Goal: Task Accomplishment & Management: Manage account settings

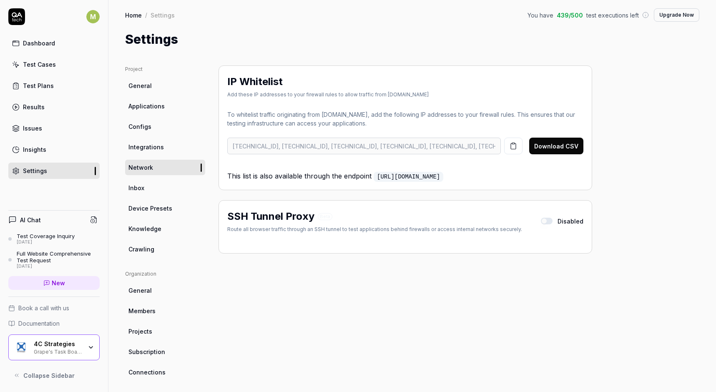
click at [148, 315] on span "Members" at bounding box center [141, 310] width 27 height 9
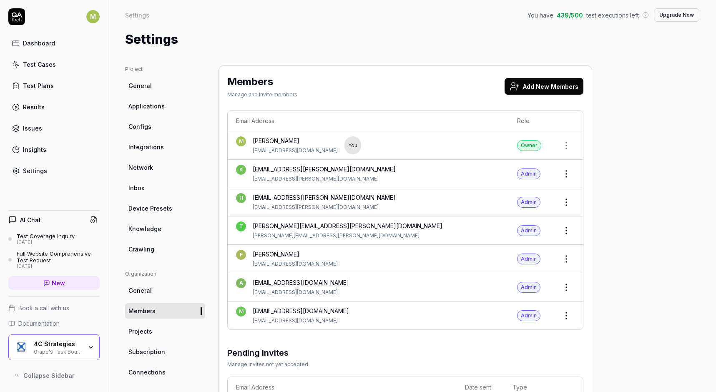
scroll to position [20, 0]
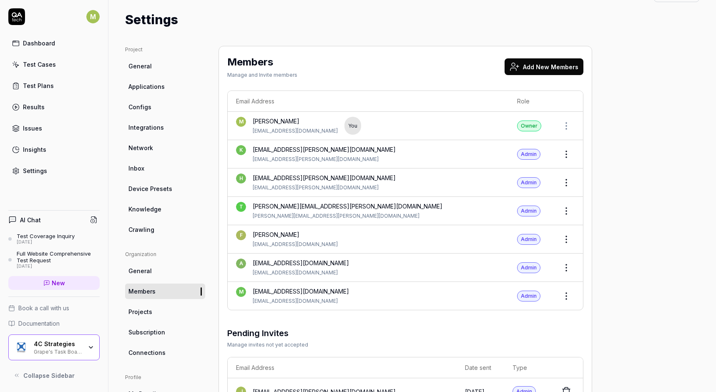
click at [541, 67] on button "Add New Members" at bounding box center [544, 66] width 79 height 17
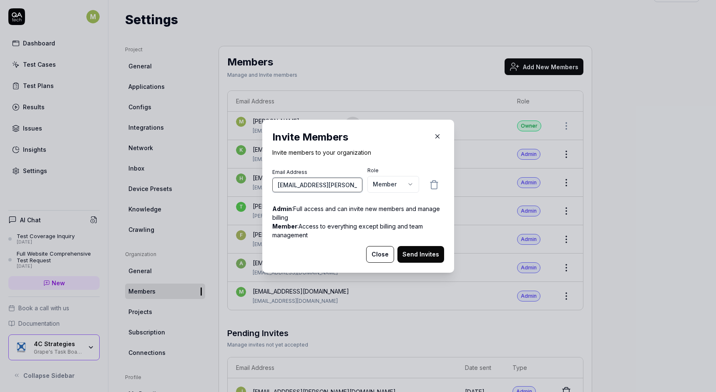
type input "[EMAIL_ADDRESS][PERSON_NAME][DOMAIN_NAME]"
click at [416, 211] on p "Admin : Full access and can invite new members and manage billing" at bounding box center [358, 213] width 172 height 18
click at [411, 183] on body "M Dashboard Test Cases Test Plans Results Issues Insights Settings AI Chat Test…" at bounding box center [358, 196] width 716 height 392
select select "*"
drag, startPoint x: 319, startPoint y: 185, endPoint x: 372, endPoint y: 183, distance: 53.0
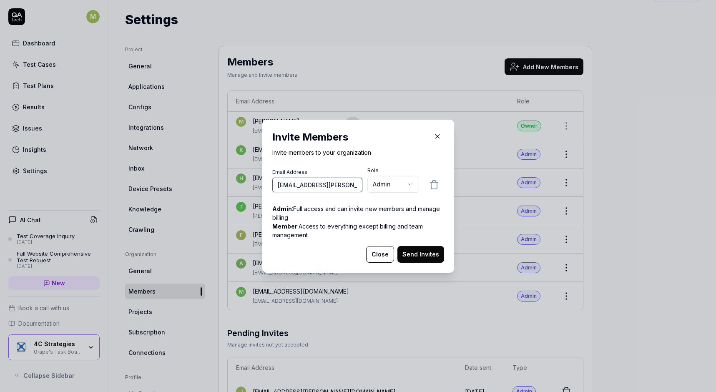
click at [372, 183] on div "Email Address [EMAIL_ADDRESS][PERSON_NAME][DOMAIN_NAME] Role Admin ***** ******" at bounding box center [358, 181] width 172 height 28
click at [417, 255] on button "Send Invites" at bounding box center [420, 254] width 47 height 17
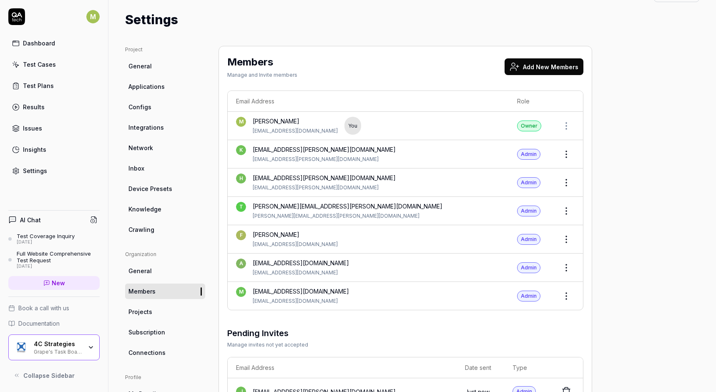
click at [541, 65] on button "Add New Members" at bounding box center [544, 66] width 79 height 17
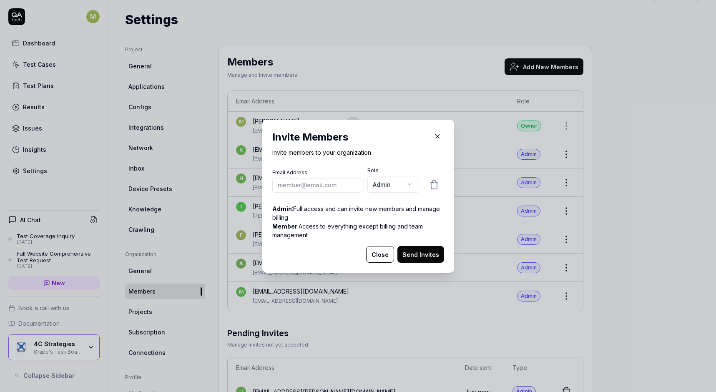
click at [322, 186] on input "email" at bounding box center [317, 185] width 90 height 15
type input "[EMAIL_ADDRESS][DOMAIN_NAME]"
click at [431, 256] on button "Send Invites" at bounding box center [420, 254] width 47 height 17
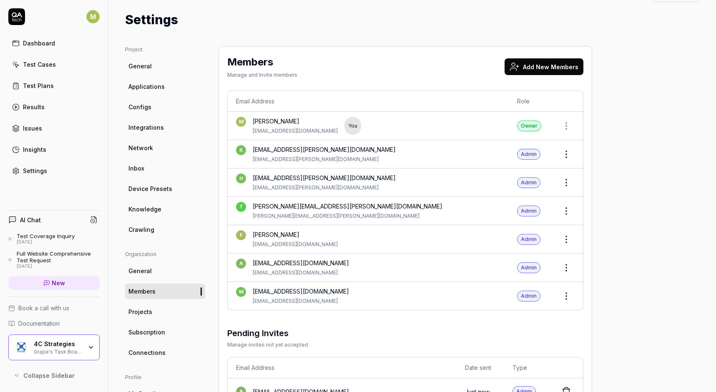
click at [554, 68] on button "Add New Members" at bounding box center [544, 66] width 79 height 17
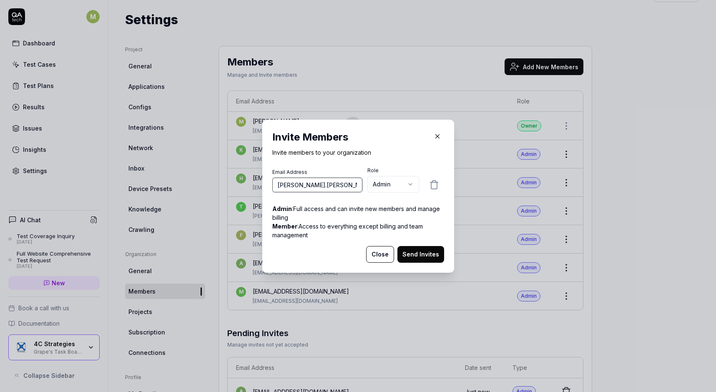
paste input "@[DOMAIN_NAME]"
type input "[PERSON_NAME].[PERSON_NAME]@@[DOMAIN_NAME]"
click at [402, 187] on body "M Dashboard Test Cases Test Plans Results Issues Insights Settings AI Chat Test…" at bounding box center [358, 196] width 716 height 392
select select "*"
click at [428, 256] on button "Send Invites" at bounding box center [420, 254] width 47 height 17
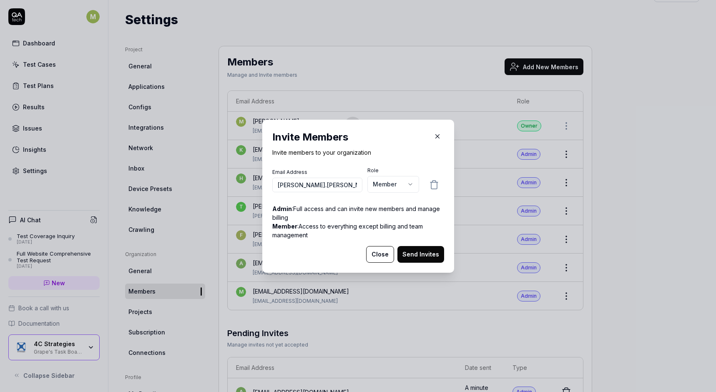
click at [438, 140] on icon "button" at bounding box center [438, 137] width 8 height 8
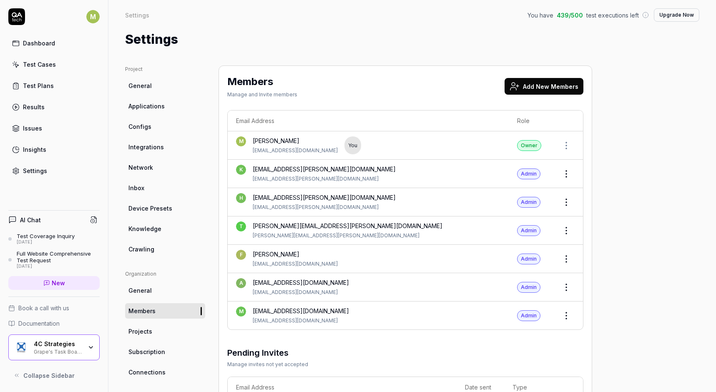
scroll to position [0, 0]
click at [538, 87] on button "Add New Members" at bounding box center [544, 86] width 79 height 17
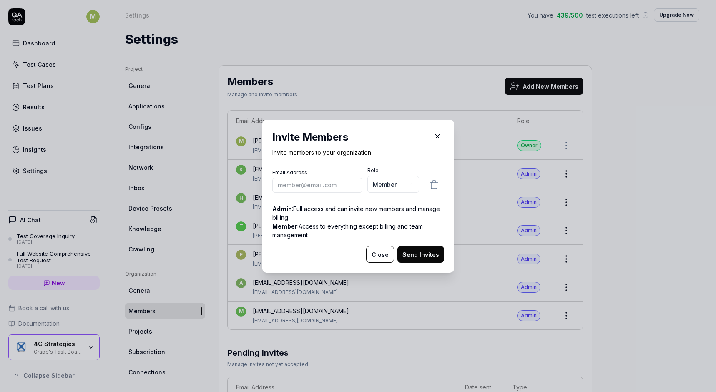
click at [306, 184] on input "email" at bounding box center [317, 185] width 90 height 15
paste input "@[DOMAIN_NAME]"
click at [426, 251] on button "Send Invites" at bounding box center [420, 254] width 47 height 17
click at [433, 258] on button "Send Invites" at bounding box center [420, 254] width 47 height 17
click at [300, 188] on input "[PERSON_NAME].manssson.[PERSON_NAME]@@[DOMAIN_NAME]" at bounding box center [317, 185] width 90 height 15
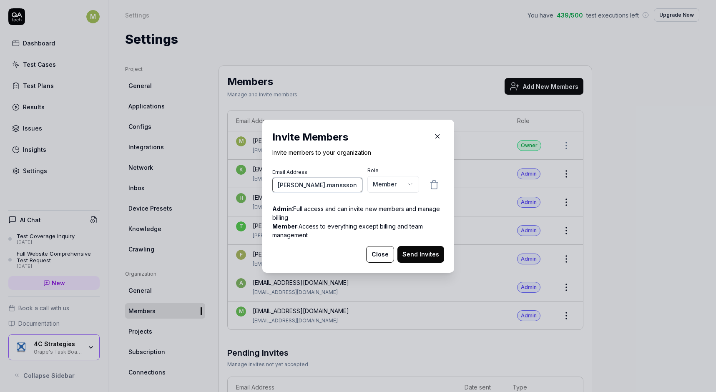
click at [300, 188] on input "[PERSON_NAME].manssson.[PERSON_NAME]@@[DOMAIN_NAME]" at bounding box center [317, 185] width 90 height 15
paste input "[EMAIL_ADDRESS][DOMAIN_NAME]"
type input "[EMAIL_ADDRESS][DOMAIN_NAME]@@[DOMAIN_NAME]"
paste input "[EMAIL_ADDRESS][DOMAIN_NAME]"
type input "[EMAIL_ADDRESS][DOMAIN_NAME]"
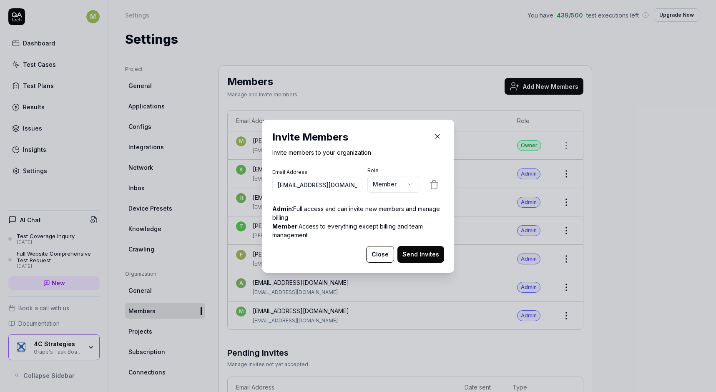
click at [423, 255] on button "Send Invites" at bounding box center [420, 254] width 47 height 17
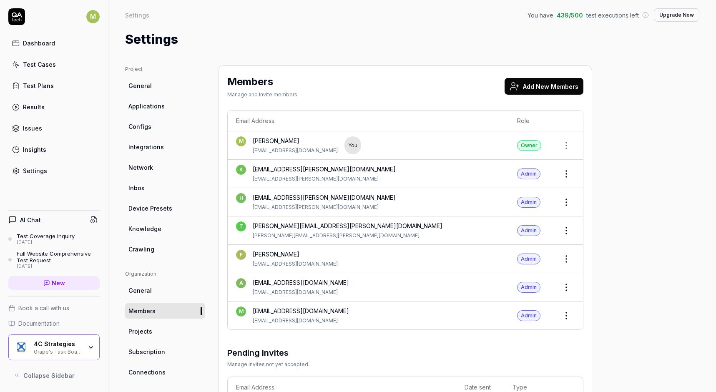
click at [553, 83] on button "Add New Members" at bounding box center [544, 86] width 79 height 17
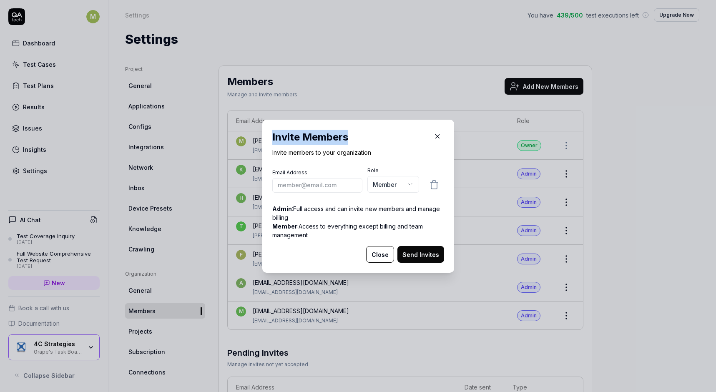
drag, startPoint x: 355, startPoint y: 129, endPoint x: 352, endPoint y: 143, distance: 14.9
click at [352, 143] on div "Invite Members Invite members to your organization Email Address Role Member **…" at bounding box center [358, 196] width 192 height 153
click at [397, 128] on div "Invite Members Invite members to your organization Email Address Role Member **…" at bounding box center [358, 196] width 192 height 153
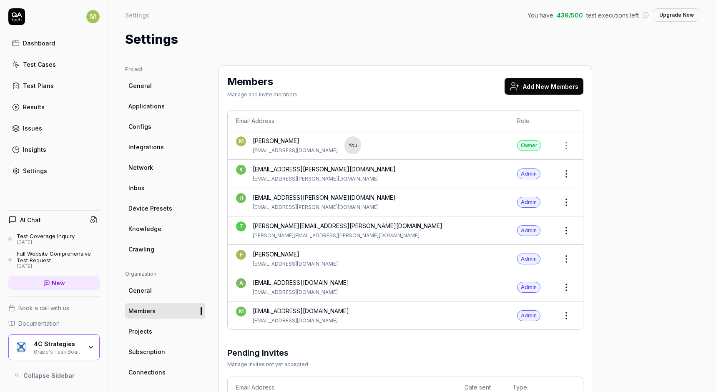
click at [82, 343] on div "4C Strategies Grape's Task Board Hack" at bounding box center [61, 347] width 54 height 14
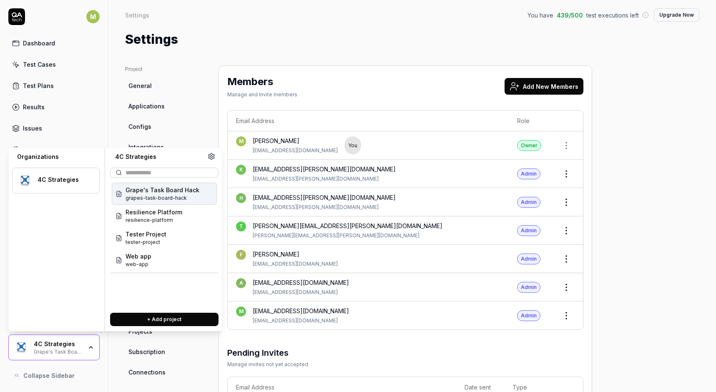
click at [172, 196] on span "grapes-task-board-hack" at bounding box center [163, 198] width 74 height 8
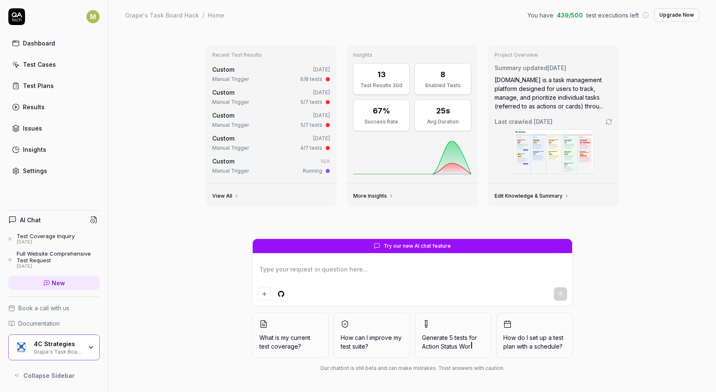
click at [49, 67] on div "Test Cases" at bounding box center [39, 64] width 33 height 9
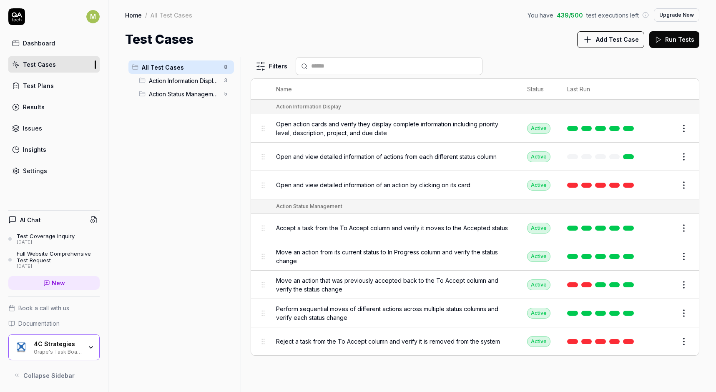
click at [467, 122] on span "Open action cards and verify they display complete information including priori…" at bounding box center [393, 129] width 234 height 18
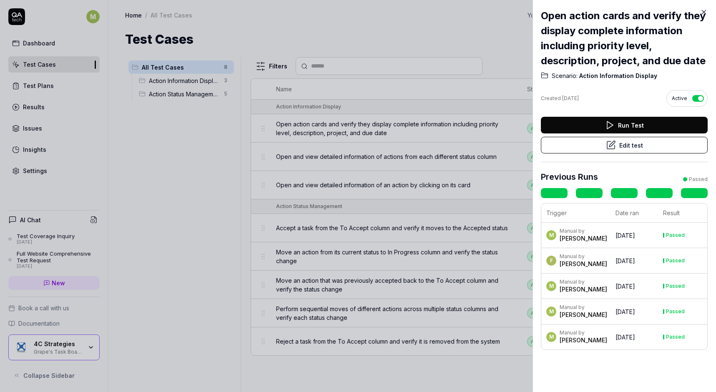
click at [218, 186] on div at bounding box center [358, 196] width 716 height 392
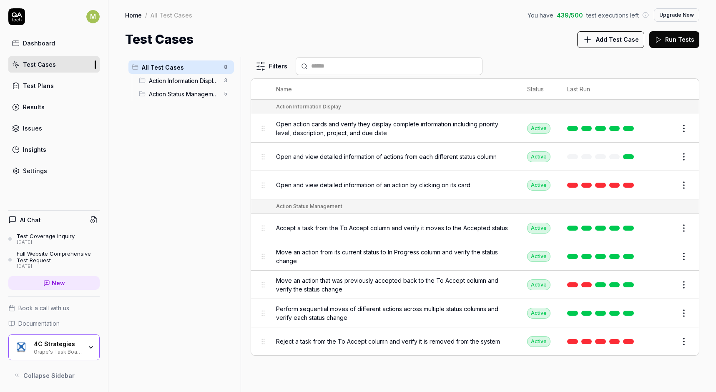
click at [615, 128] on link at bounding box center [614, 128] width 11 height 5
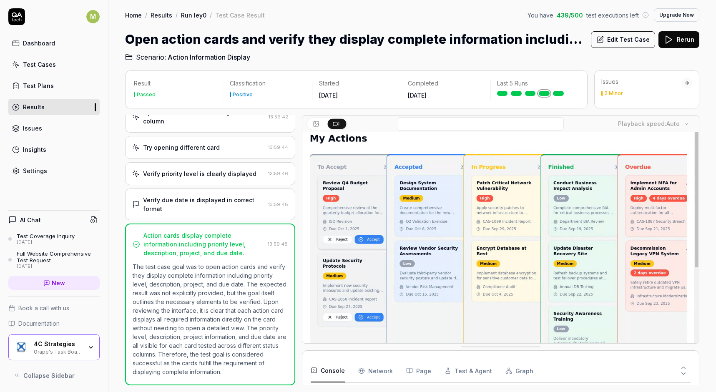
click at [607, 93] on div "2 Minor" at bounding box center [613, 93] width 19 height 5
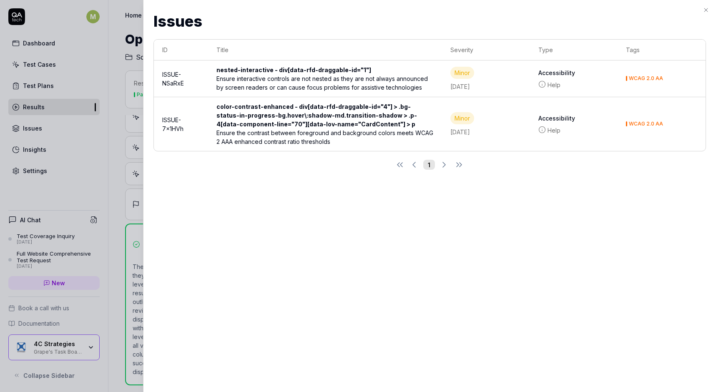
click at [66, 173] on div at bounding box center [358, 196] width 716 height 392
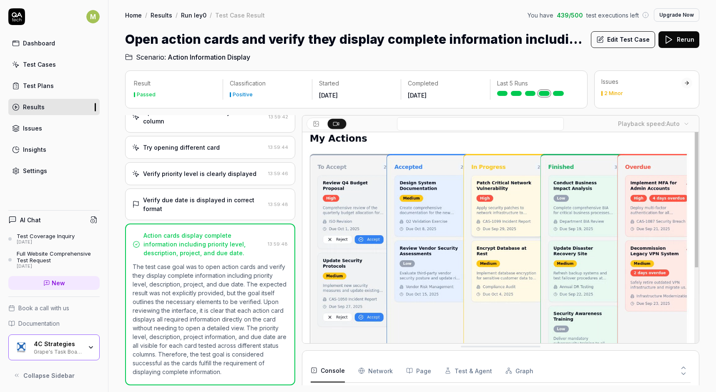
click at [30, 126] on div "Issues" at bounding box center [32, 128] width 19 height 9
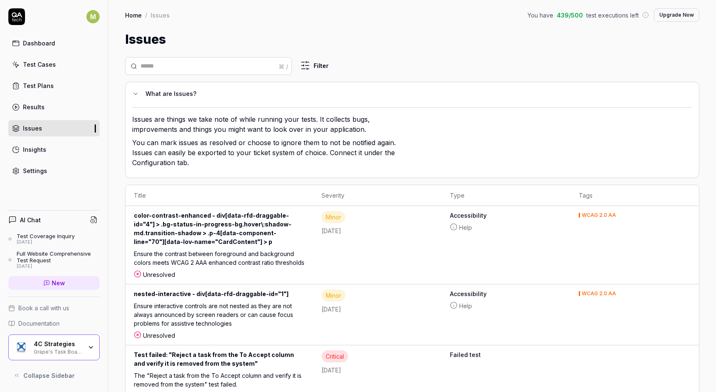
click at [40, 170] on div "Settings" at bounding box center [35, 170] width 24 height 9
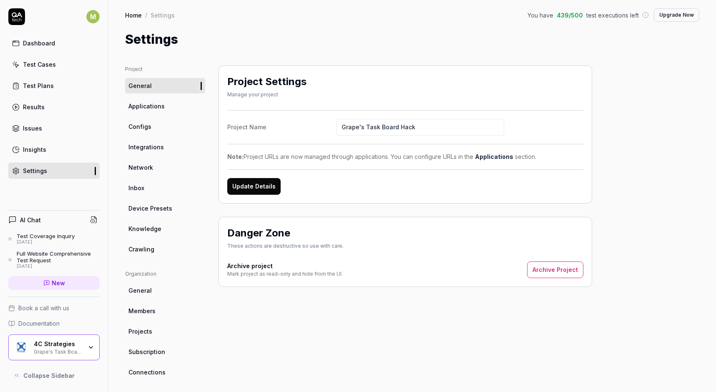
click at [153, 108] on span "Applications" at bounding box center [146, 106] width 36 height 9
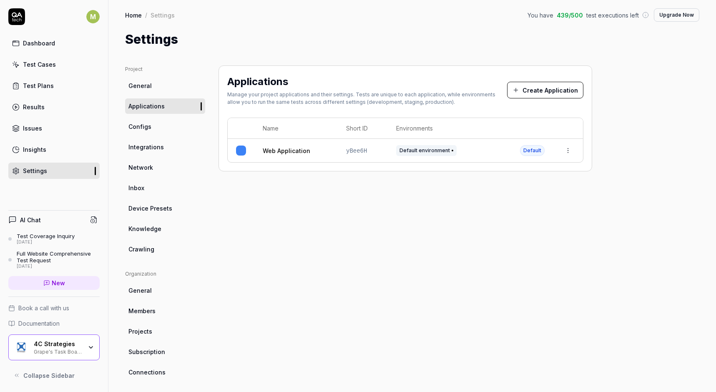
click at [148, 231] on span "Knowledge" at bounding box center [144, 228] width 33 height 9
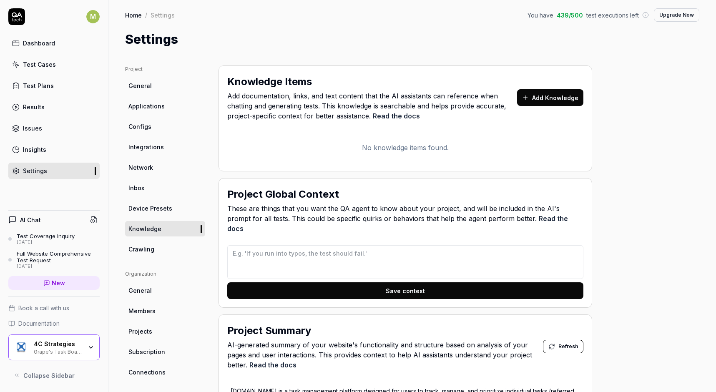
click at [150, 197] on ul "Project General Applications Configs Integrations Network Inbox Device Presets …" at bounding box center [165, 160] width 80 height 191
click at [148, 205] on span "Device Presets" at bounding box center [150, 208] width 44 height 9
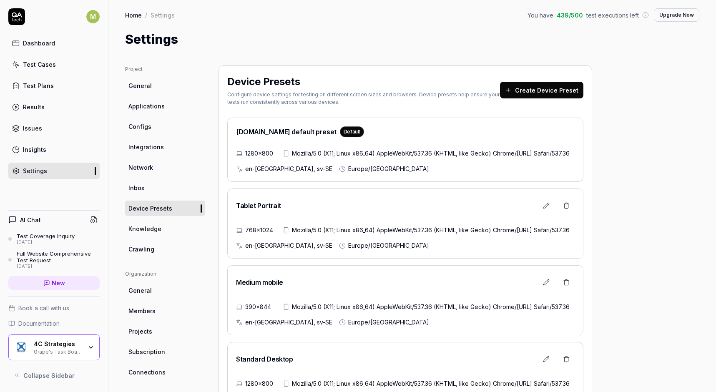
click at [146, 147] on span "Integrations" at bounding box center [145, 147] width 35 height 9
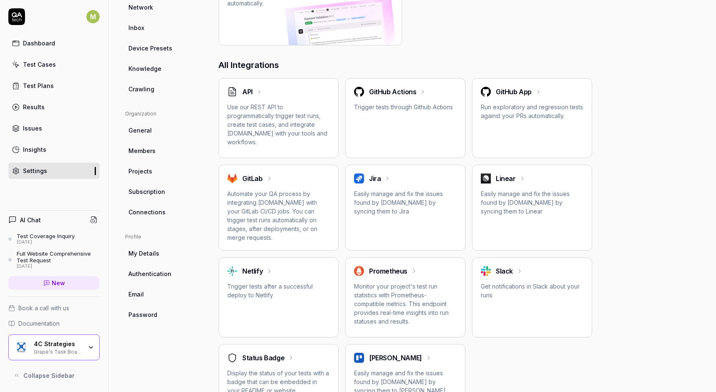
scroll to position [173, 0]
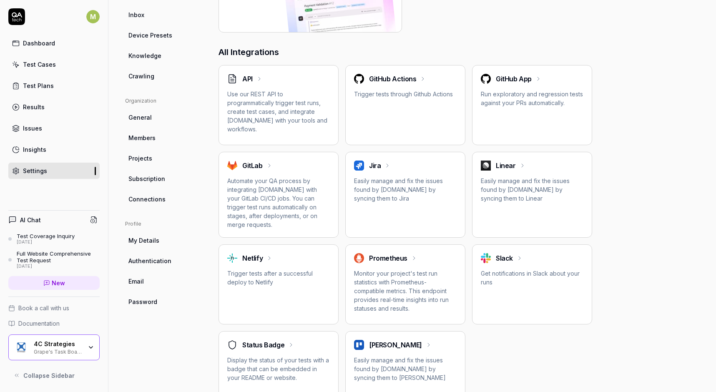
click at [158, 197] on span "Connections" at bounding box center [146, 199] width 37 height 9
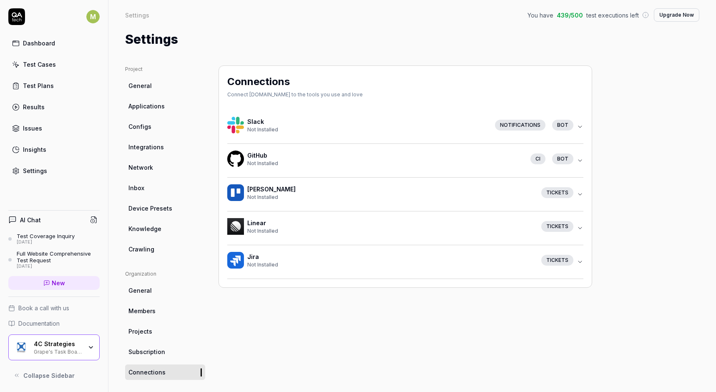
click at [147, 145] on span "Integrations" at bounding box center [145, 147] width 35 height 9
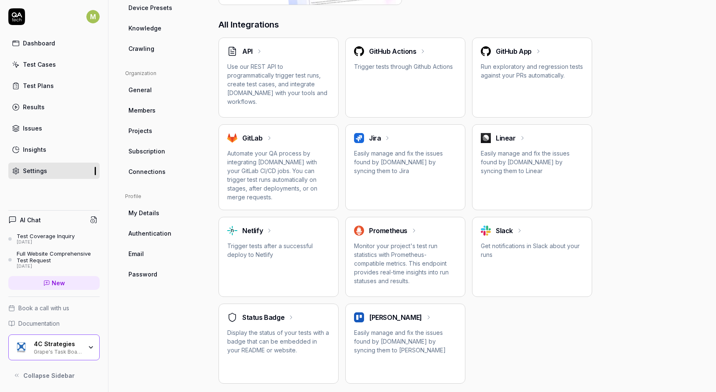
click at [141, 90] on span "General" at bounding box center [139, 89] width 23 height 9
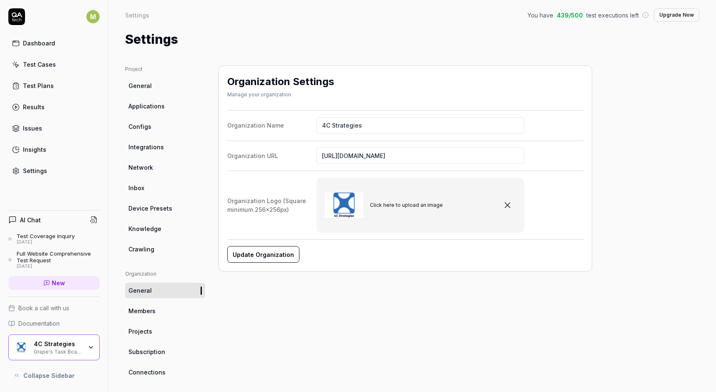
click at [353, 306] on div "Organization Settings Manage your organization Organization Name 4C Strategies …" at bounding box center [406, 273] width 374 height 417
click at [239, 333] on div "Organization Settings Manage your organization Organization Name 4C Strategies …" at bounding box center [406, 273] width 374 height 417
click at [42, 41] on div "Dashboard" at bounding box center [39, 43] width 32 height 9
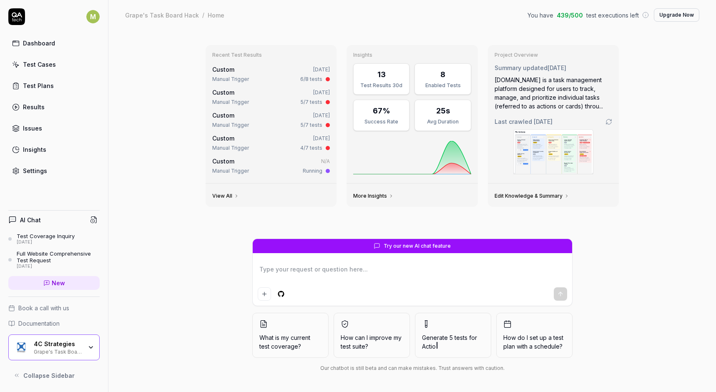
click at [35, 61] on div "Test Cases" at bounding box center [39, 64] width 33 height 9
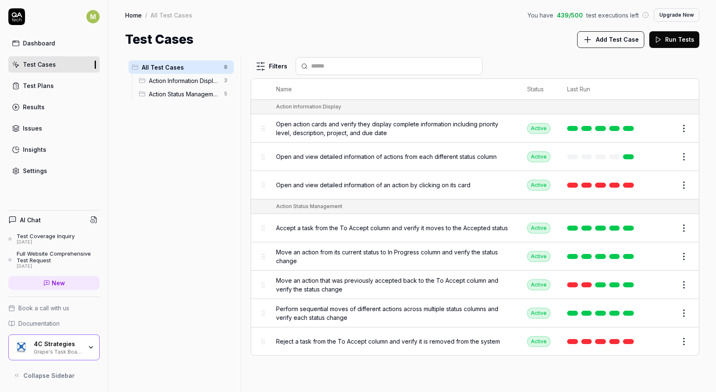
click at [334, 121] on span "Open action cards and verify they display complete information including priori…" at bounding box center [393, 129] width 234 height 18
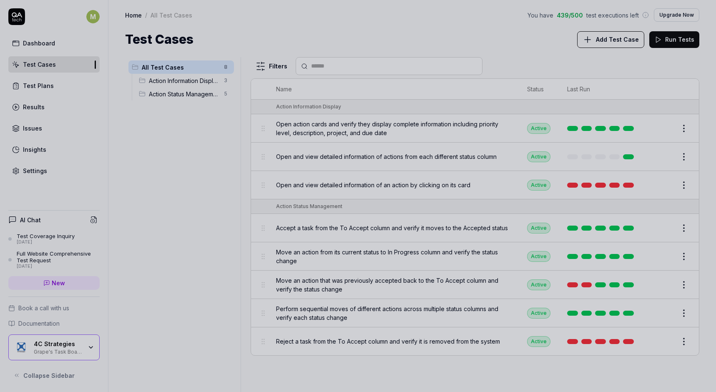
click at [237, 240] on div at bounding box center [358, 196] width 716 height 392
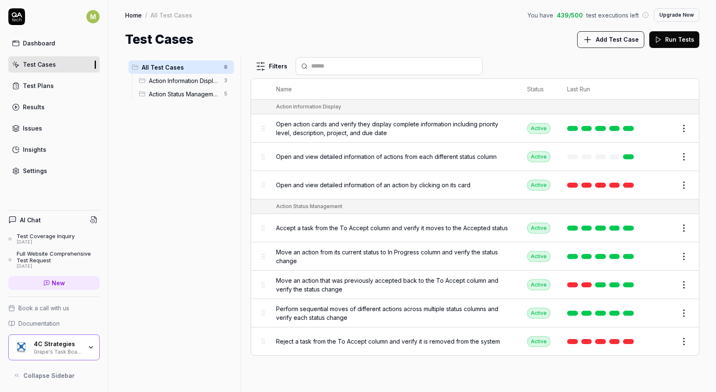
click at [49, 85] on div "Test Plans" at bounding box center [38, 85] width 31 height 9
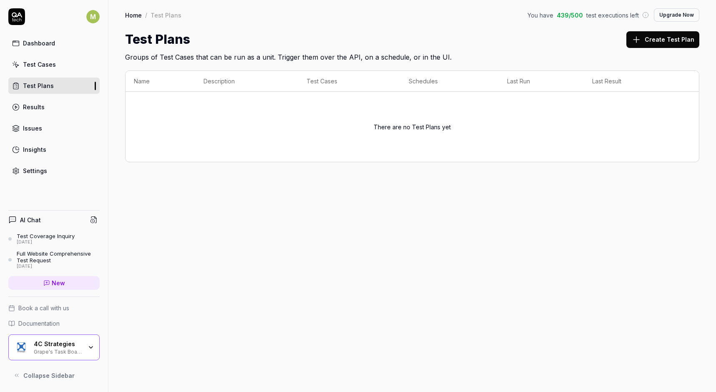
click at [43, 63] on div "Test Cases" at bounding box center [39, 64] width 33 height 9
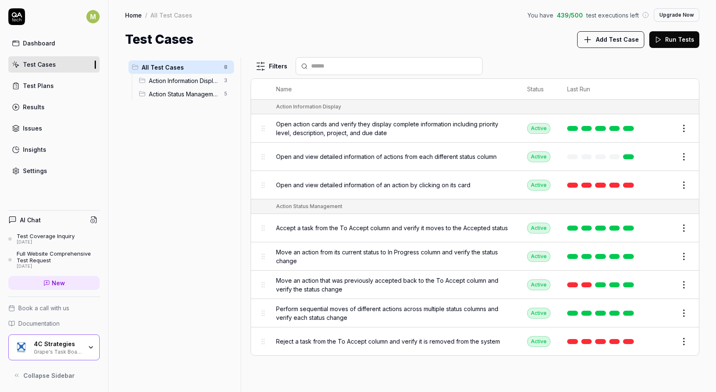
click at [671, 39] on button "Run Tests" at bounding box center [674, 39] width 50 height 17
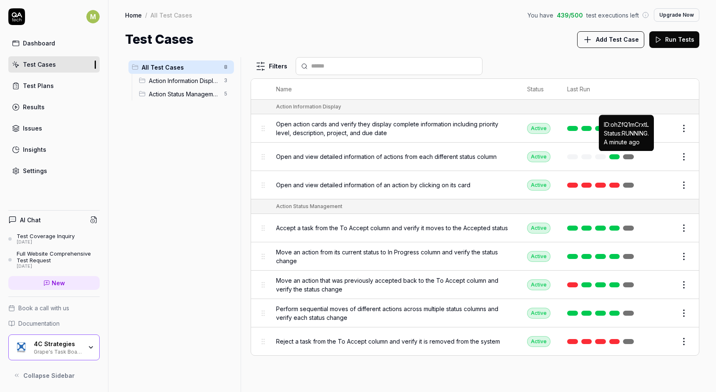
click at [631, 156] on link at bounding box center [628, 156] width 11 height 5
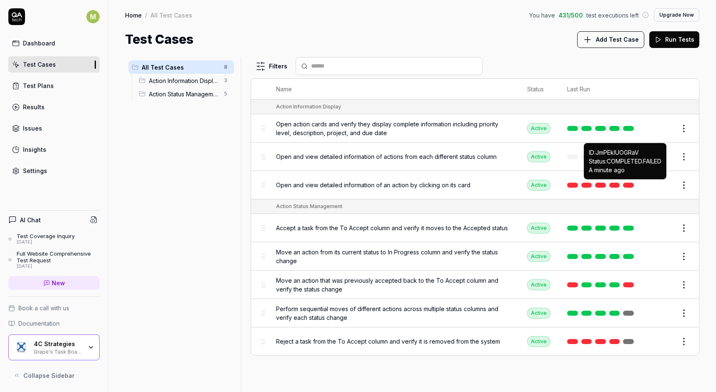
click at [630, 183] on link at bounding box center [628, 185] width 11 height 5
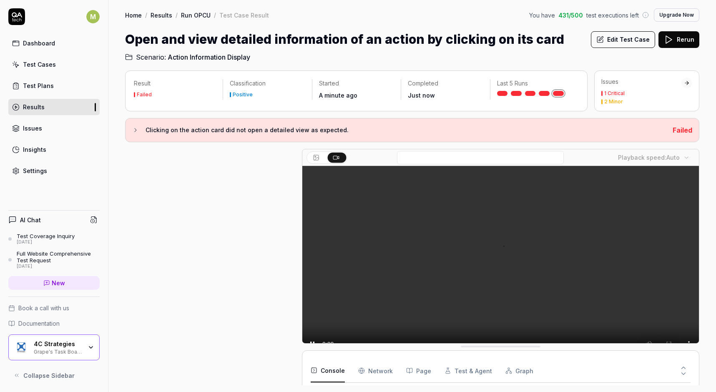
scroll to position [6, 0]
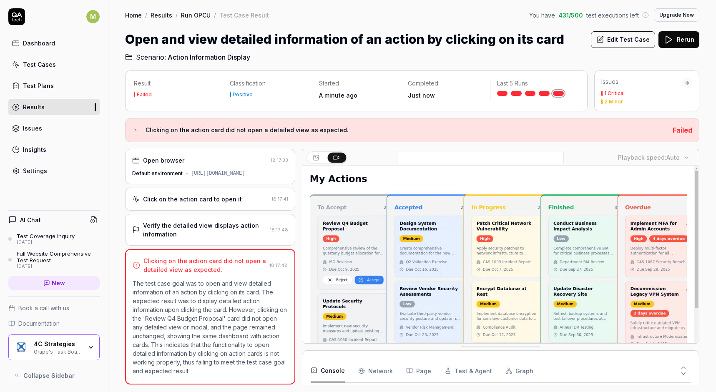
click at [615, 93] on div "1 Critical" at bounding box center [614, 93] width 20 height 5
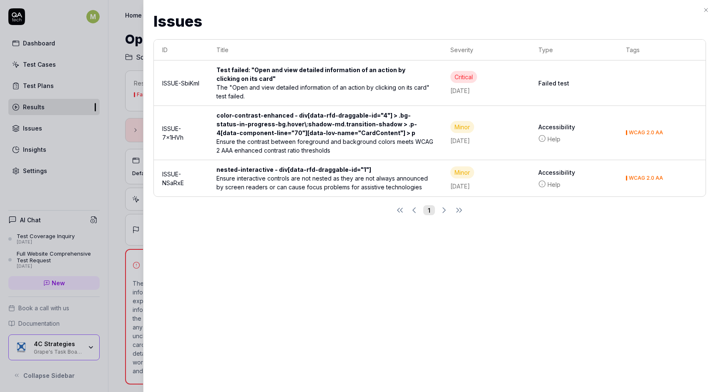
click at [466, 76] on div "Critical" at bounding box center [463, 77] width 27 height 12
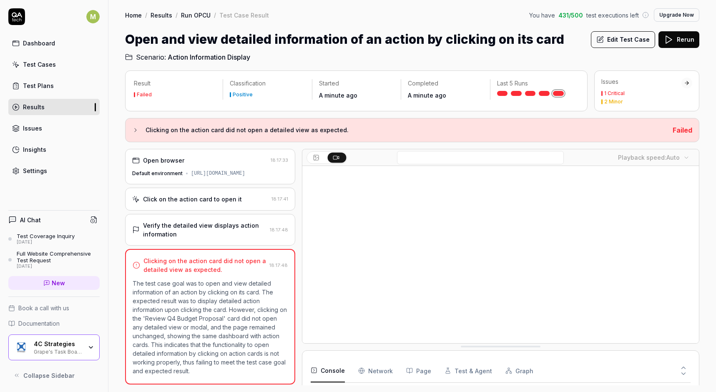
scroll to position [6, 0]
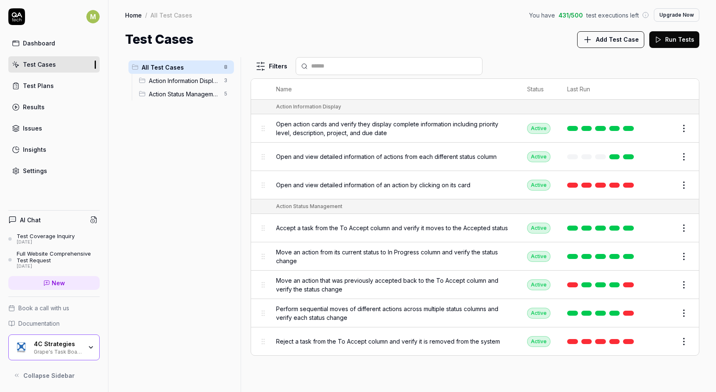
click at [93, 345] on icon "button" at bounding box center [91, 347] width 7 height 7
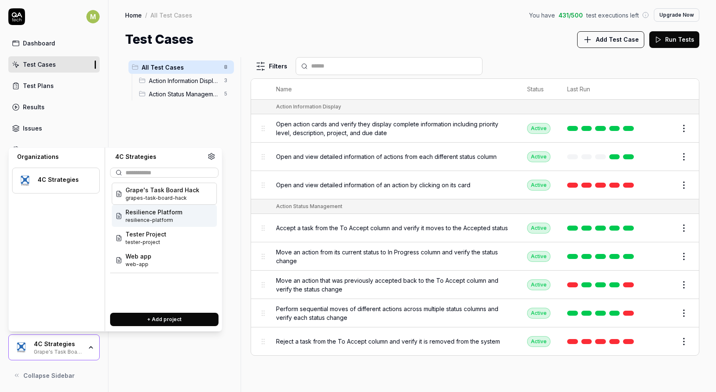
click at [156, 215] on span "Resilience Platform" at bounding box center [154, 212] width 57 height 9
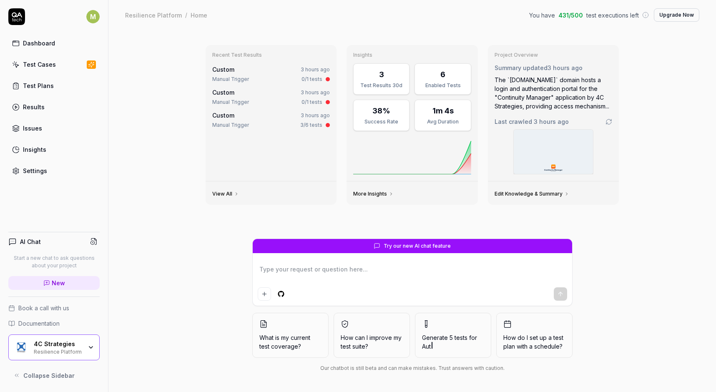
click at [44, 66] on div "Test Cases" at bounding box center [39, 64] width 33 height 9
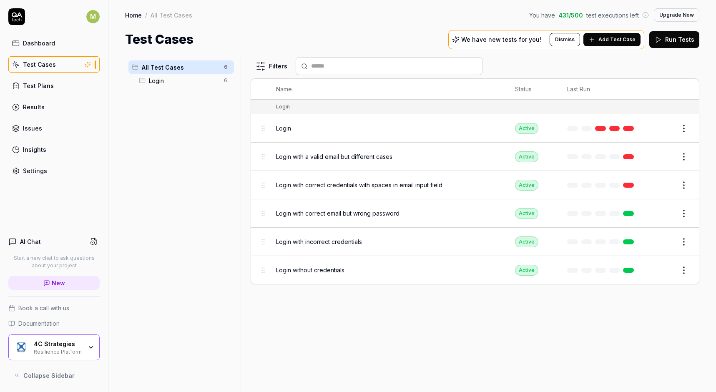
click at [612, 36] on span "Add Test Case" at bounding box center [616, 40] width 37 height 8
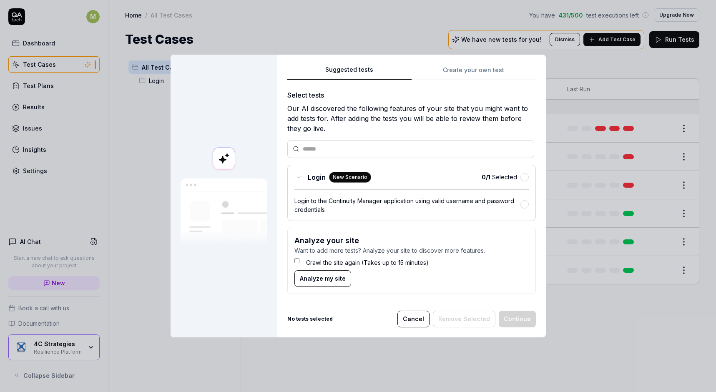
click at [428, 317] on button "Cancel" at bounding box center [413, 319] width 32 height 17
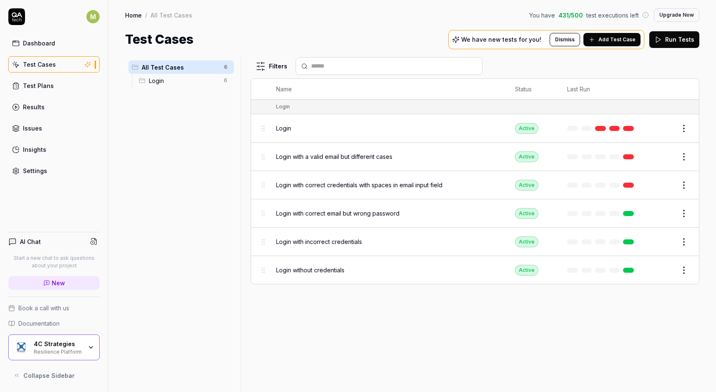
click at [93, 344] on icon "button" at bounding box center [91, 347] width 7 height 7
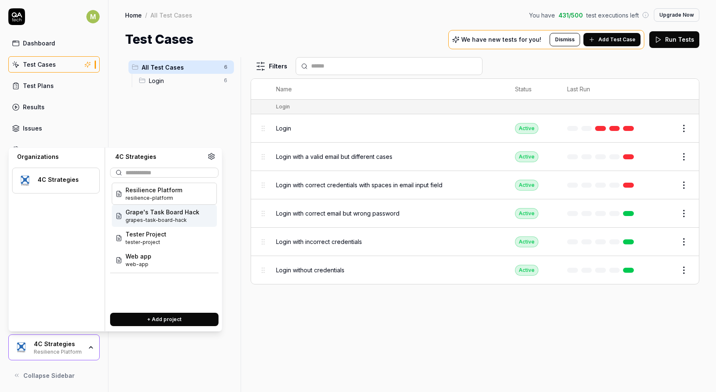
click at [168, 219] on span "grapes-task-board-hack" at bounding box center [163, 220] width 74 height 8
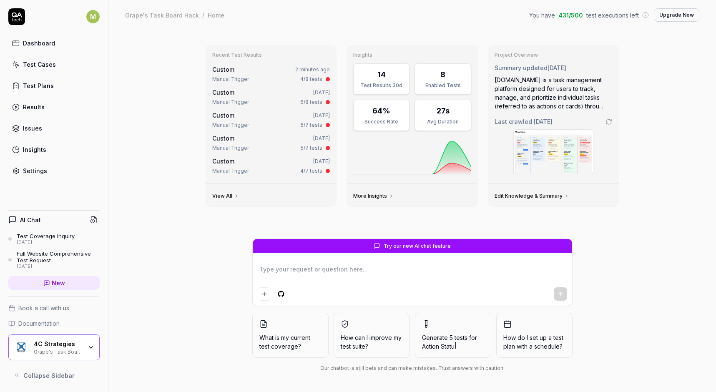
type textarea "*"
click at [37, 66] on div "Test Cases" at bounding box center [39, 64] width 33 height 9
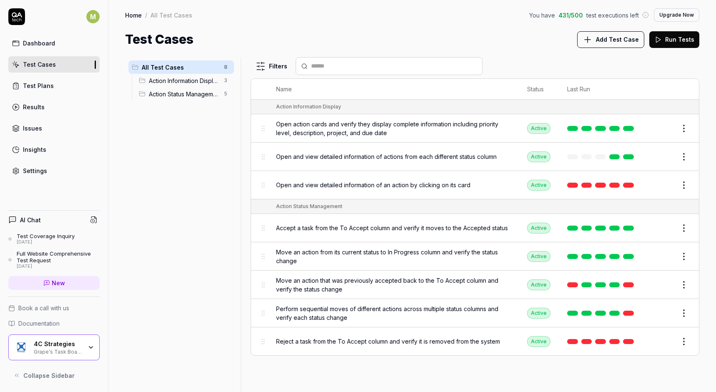
click at [619, 41] on span "Add Test Case" at bounding box center [617, 39] width 43 height 9
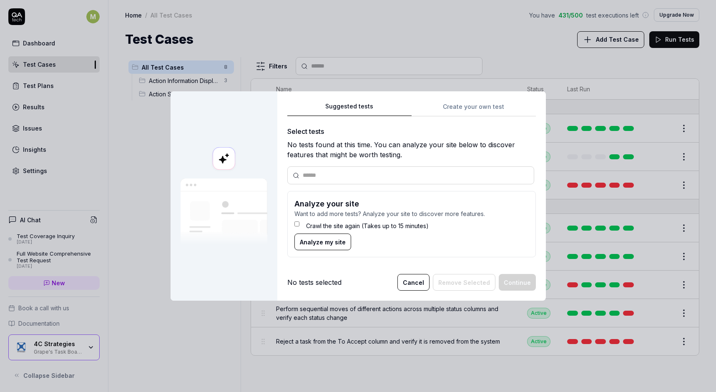
click at [294, 224] on form "Analyze your site Want to add more tests? Analyze your site to discover more fe…" at bounding box center [411, 224] width 249 height 66
click at [309, 244] on span "Analyze my site" at bounding box center [323, 242] width 46 height 9
